Goal: Task Accomplishment & Management: Manage account settings

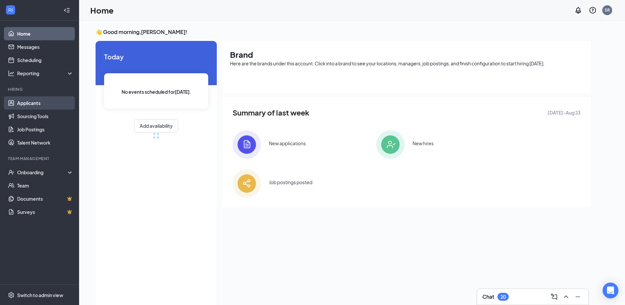
click at [28, 99] on link "Applicants" at bounding box center [45, 102] width 56 height 13
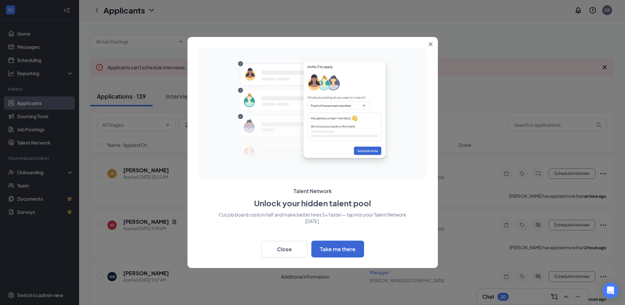
click at [432, 43] on icon "Close" at bounding box center [431, 45] width 4 height 4
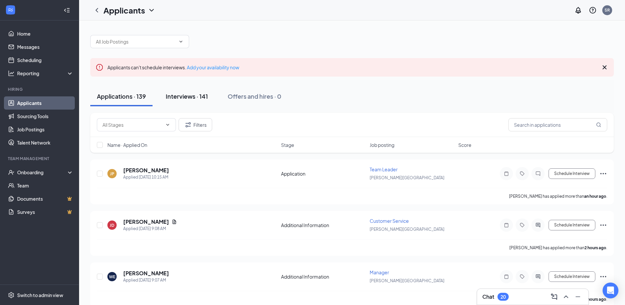
click at [181, 96] on div "Interviews · 141" at bounding box center [187, 96] width 42 height 8
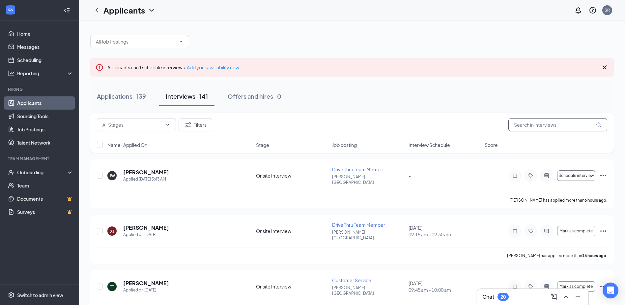
click at [533, 125] on input "text" at bounding box center [558, 124] width 99 height 13
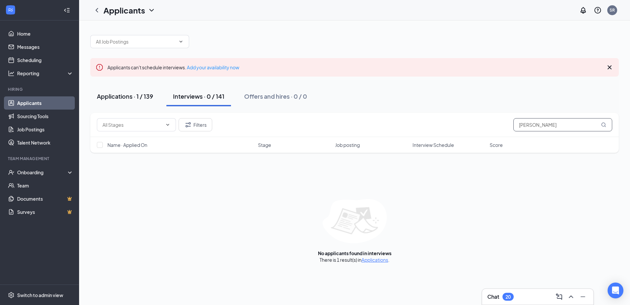
type input "[PERSON_NAME]"
click at [131, 96] on div "Applications · 1 / 139" at bounding box center [125, 96] width 56 height 8
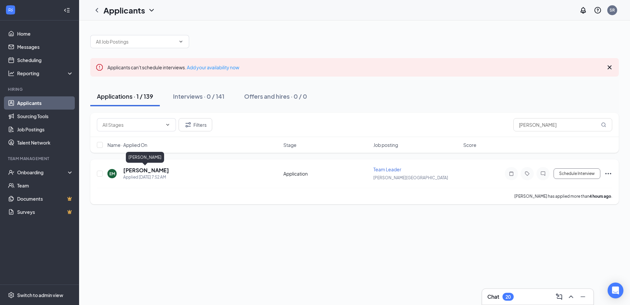
click at [134, 170] on h5 "[PERSON_NAME]" at bounding box center [146, 169] width 46 height 7
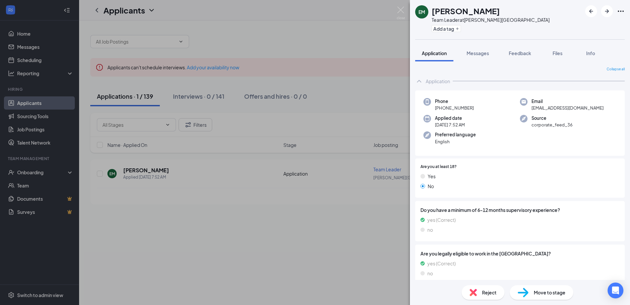
click at [328, 182] on div "EM [PERSON_NAME] Team Leader at [PERSON_NAME][GEOGRAPHIC_DATA] Add a tag Applic…" at bounding box center [315, 152] width 630 height 305
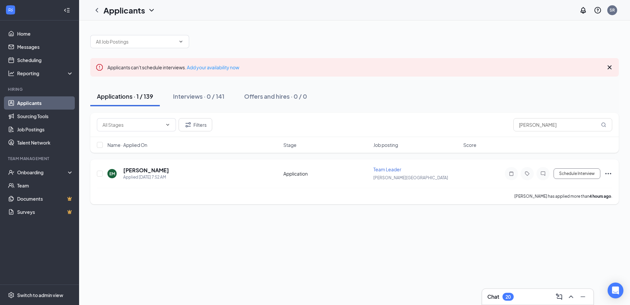
click at [608, 172] on icon "Ellipses" at bounding box center [608, 173] width 8 height 8
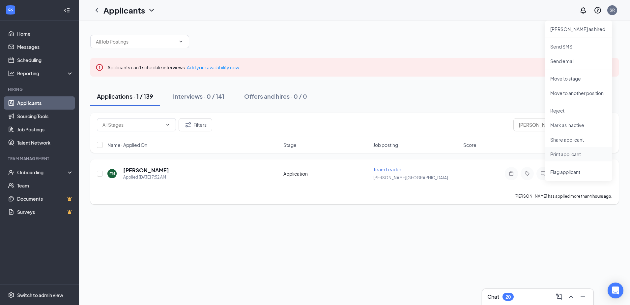
click at [577, 156] on p "Print applicant" at bounding box center [578, 154] width 57 height 7
